Goal: Information Seeking & Learning: Learn about a topic

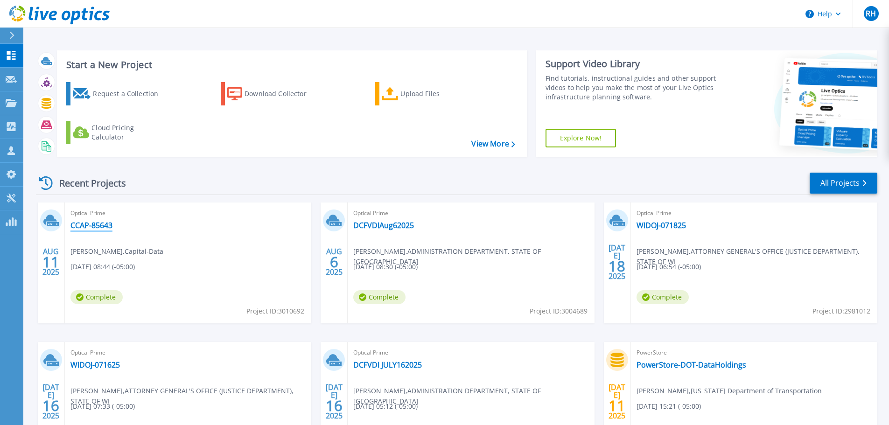
click at [91, 229] on link "CCAP-85643" at bounding box center [91, 225] width 42 height 9
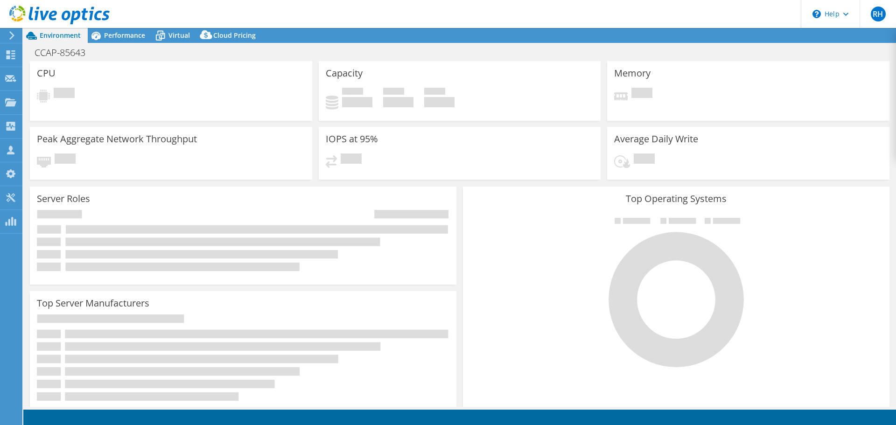
select select "USD"
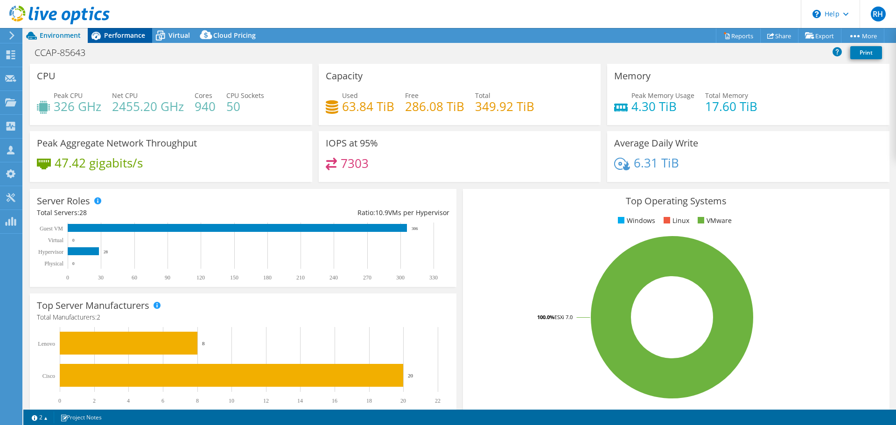
click at [114, 37] on span "Performance" at bounding box center [124, 35] width 41 height 9
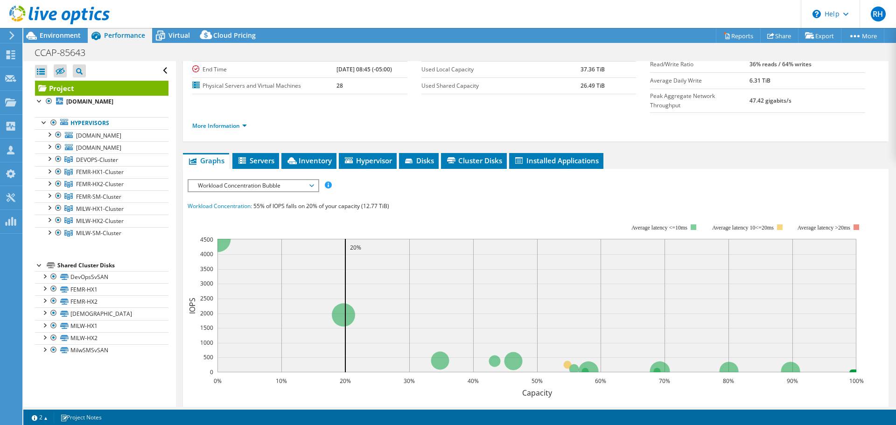
scroll to position [93, 0]
click at [253, 180] on span "Workload Concentration Bubble" at bounding box center [253, 185] width 120 height 11
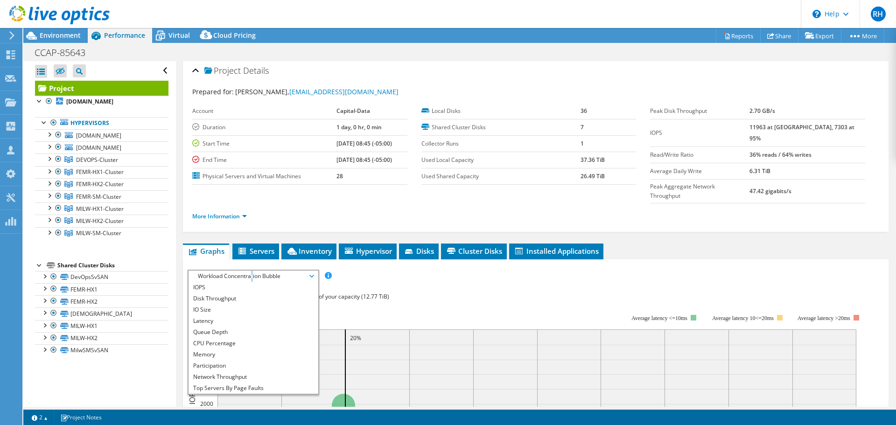
scroll to position [0, 0]
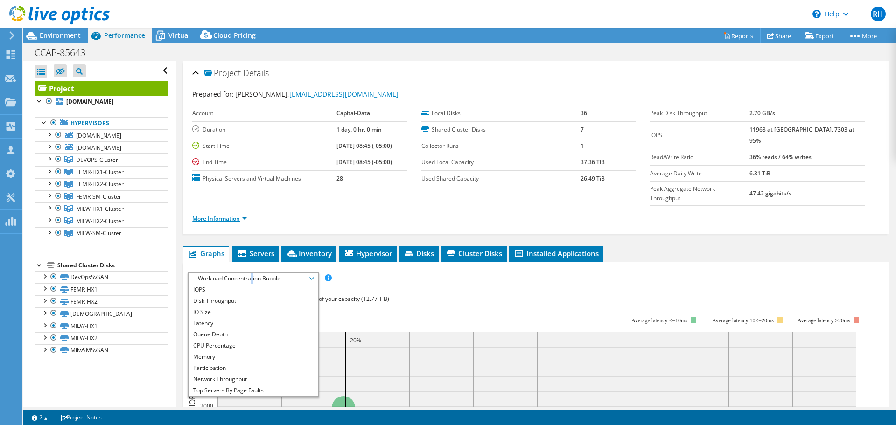
click at [230, 215] on link "More Information" at bounding box center [219, 219] width 55 height 8
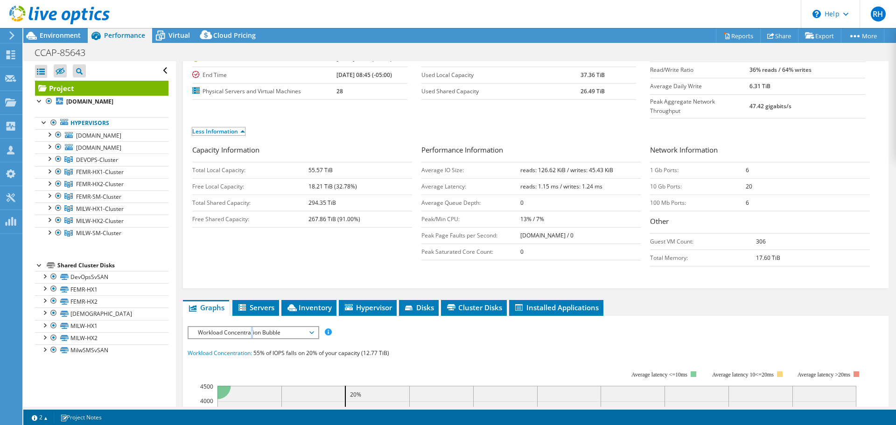
scroll to position [187, 0]
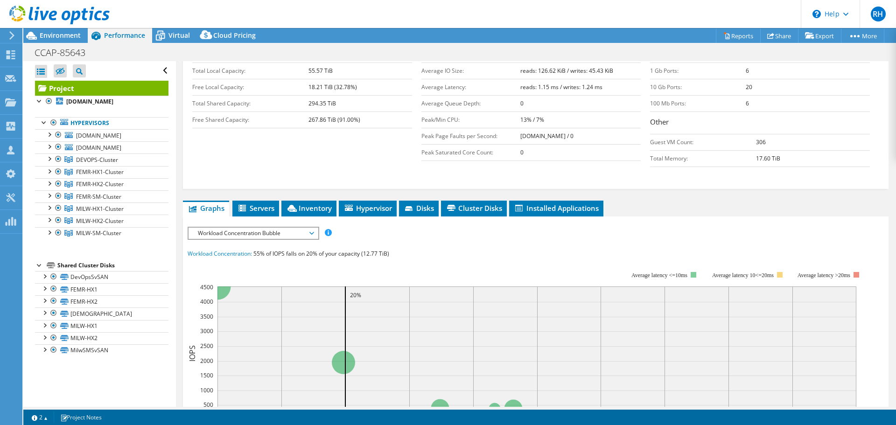
drag, startPoint x: 230, startPoint y: 215, endPoint x: 230, endPoint y: 239, distance: 24.7
click at [230, 228] on span "Workload Concentration Bubble" at bounding box center [253, 233] width 120 height 11
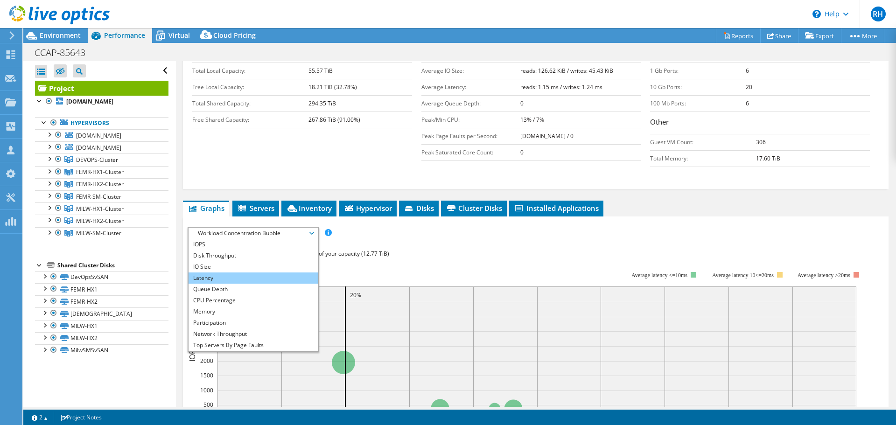
click at [218, 273] on li "Latency" at bounding box center [253, 278] width 129 height 11
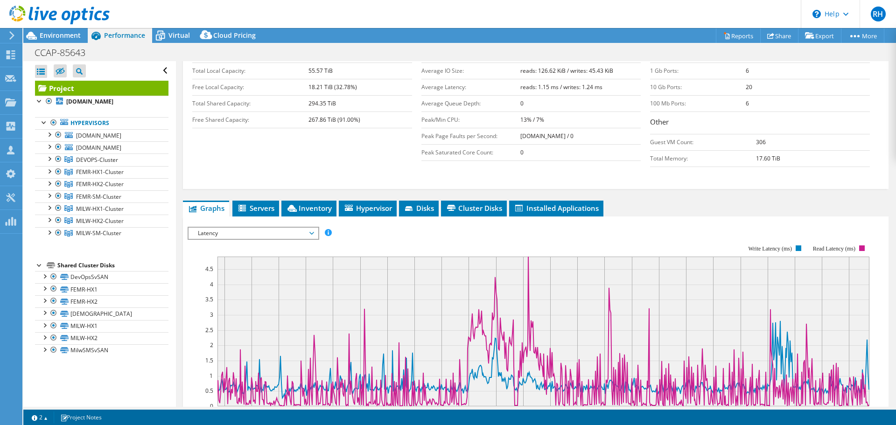
click at [241, 228] on span "Latency" at bounding box center [253, 233] width 120 height 11
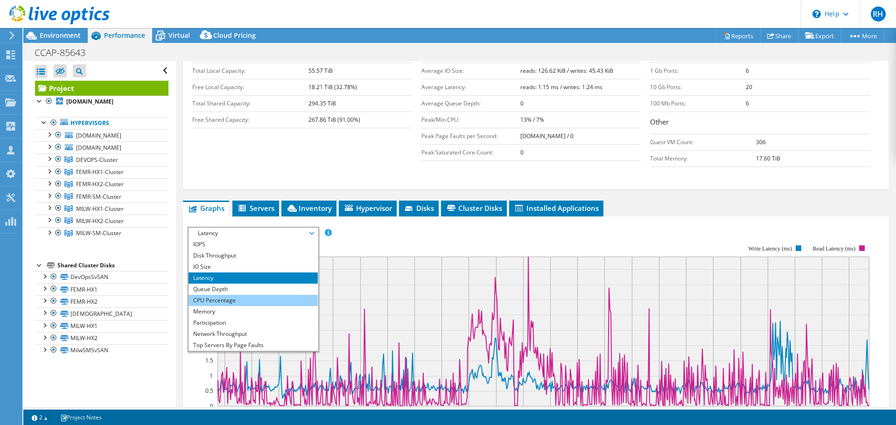
click at [227, 295] on li "CPU Percentage" at bounding box center [253, 300] width 129 height 11
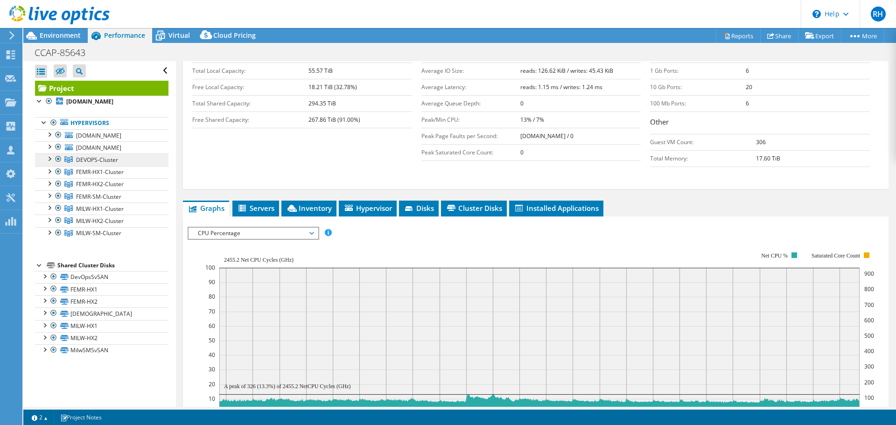
click at [108, 164] on span "DEVOPS-Cluster" at bounding box center [97, 160] width 42 height 8
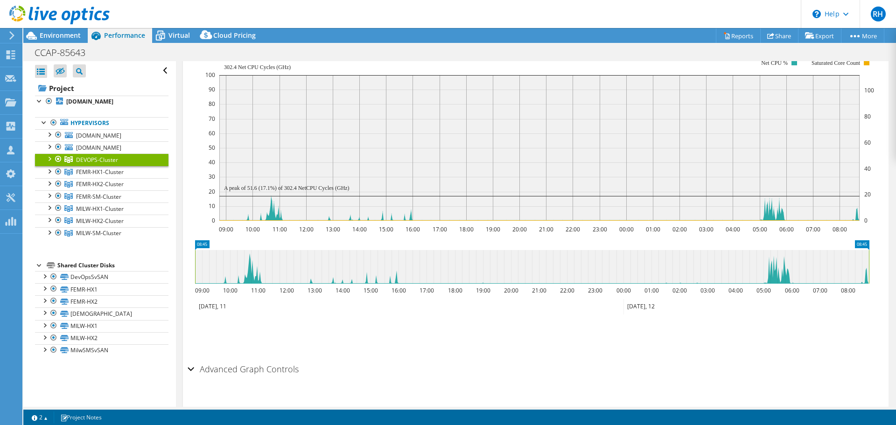
scroll to position [154, 0]
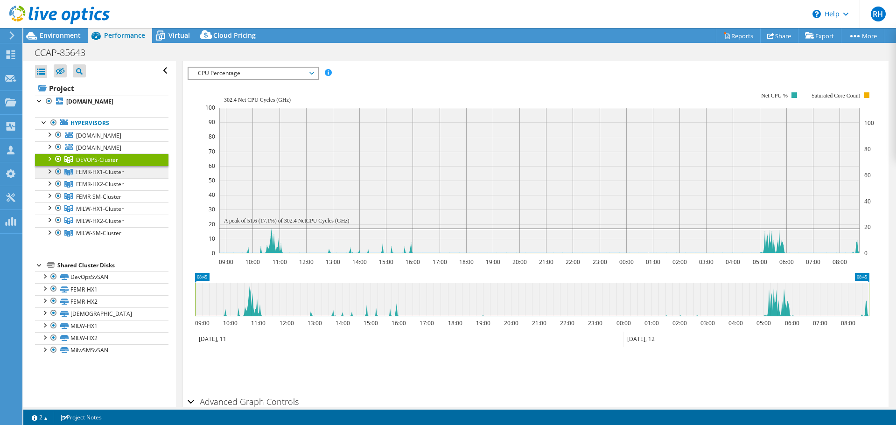
click at [97, 164] on span "FEMR-HX1-Cluster" at bounding box center [97, 160] width 42 height 8
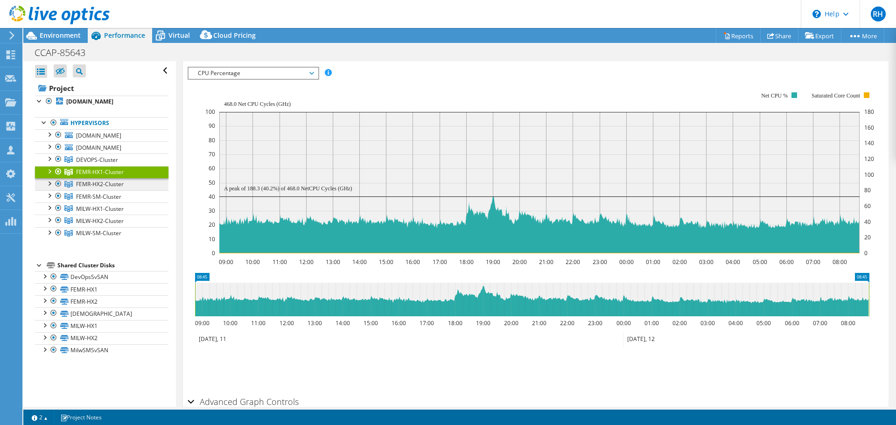
click at [97, 164] on span "FEMR-HX2-Cluster" at bounding box center [97, 160] width 42 height 8
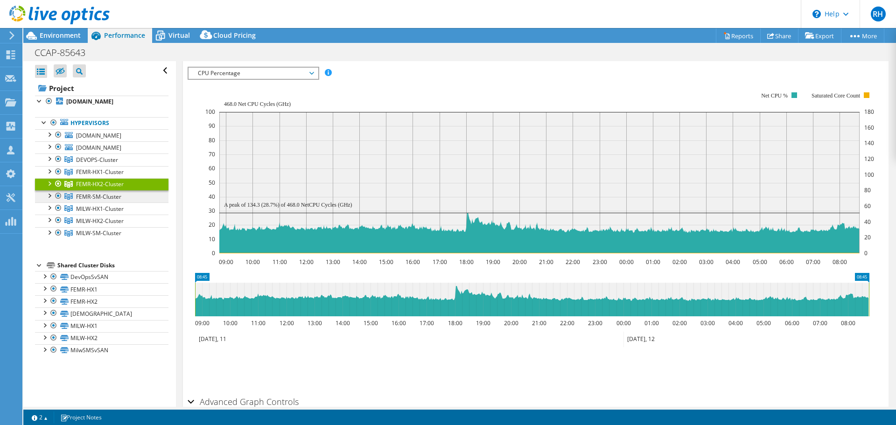
click at [87, 164] on span "FEMR-SM-Cluster" at bounding box center [97, 160] width 42 height 8
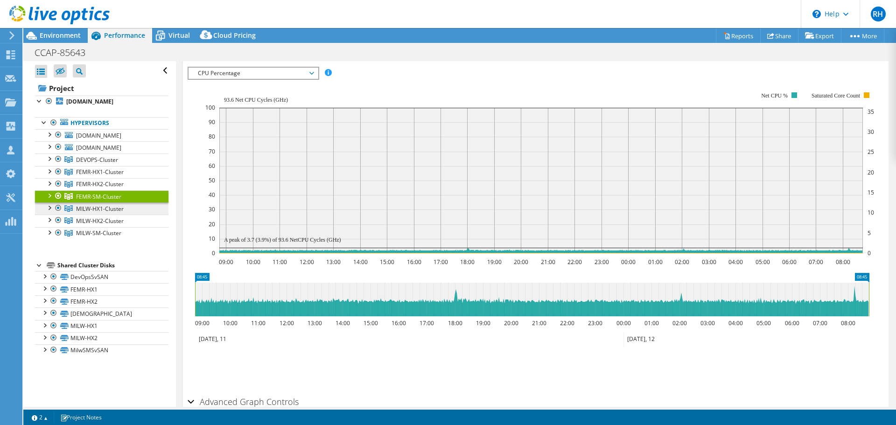
click at [79, 164] on span "MILW-HX1-Cluster" at bounding box center [97, 160] width 42 height 8
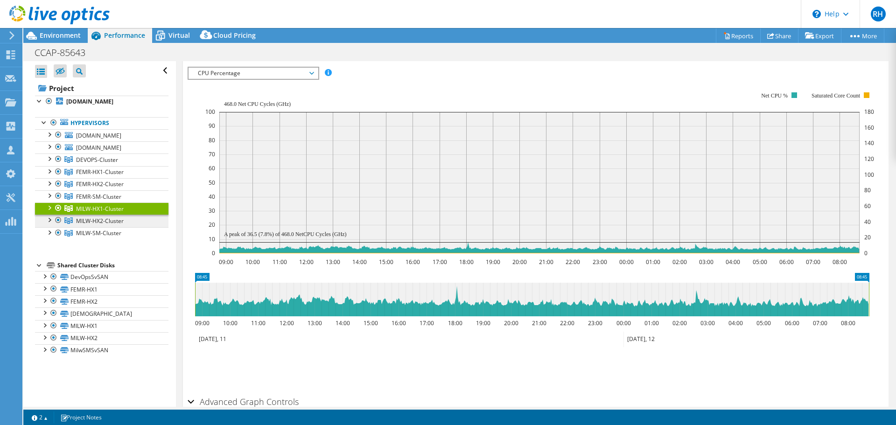
click at [81, 164] on span "MILW-HX2-Cluster" at bounding box center [97, 160] width 42 height 8
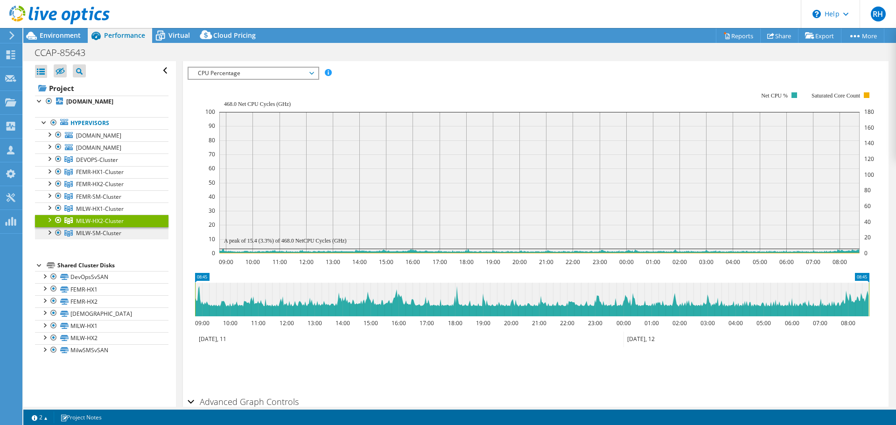
click at [85, 164] on span "MILW-SM-Cluster" at bounding box center [97, 160] width 42 height 8
